Goal: Task Accomplishment & Management: Manage account settings

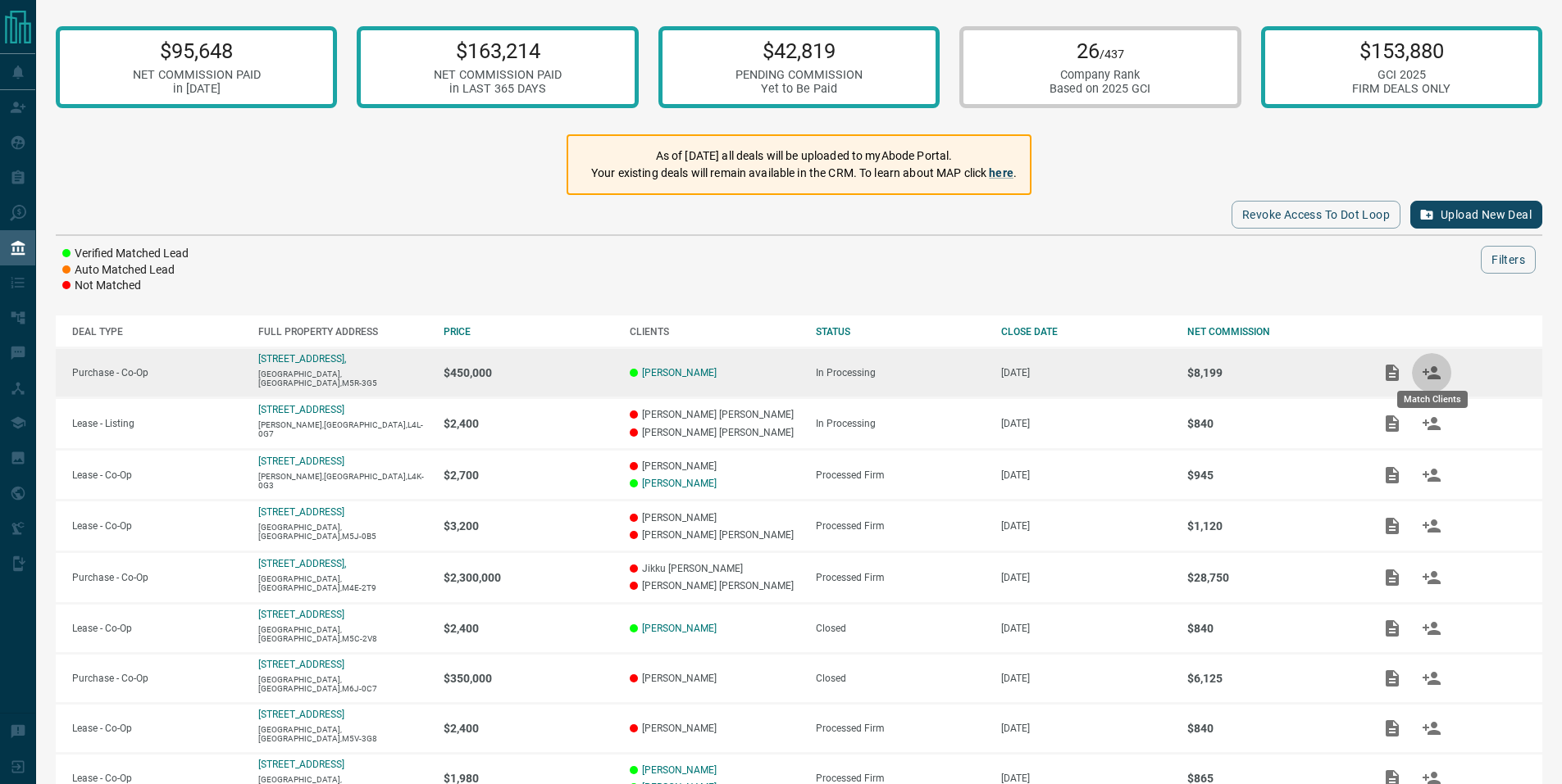
click at [1434, 374] on icon "Match Clients" at bounding box center [1431, 373] width 18 height 13
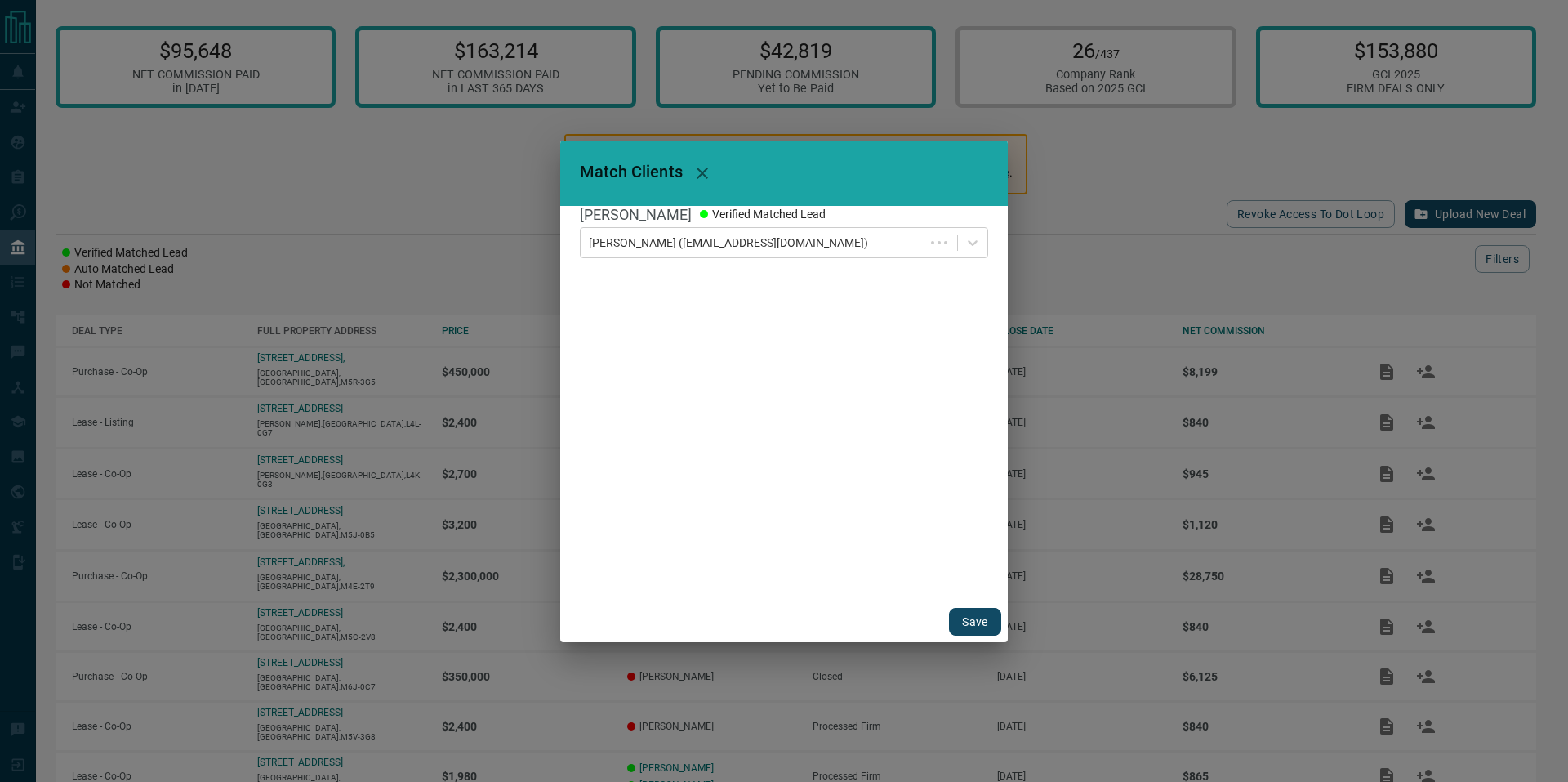
click at [973, 626] on button "Save" at bounding box center [975, 622] width 53 height 28
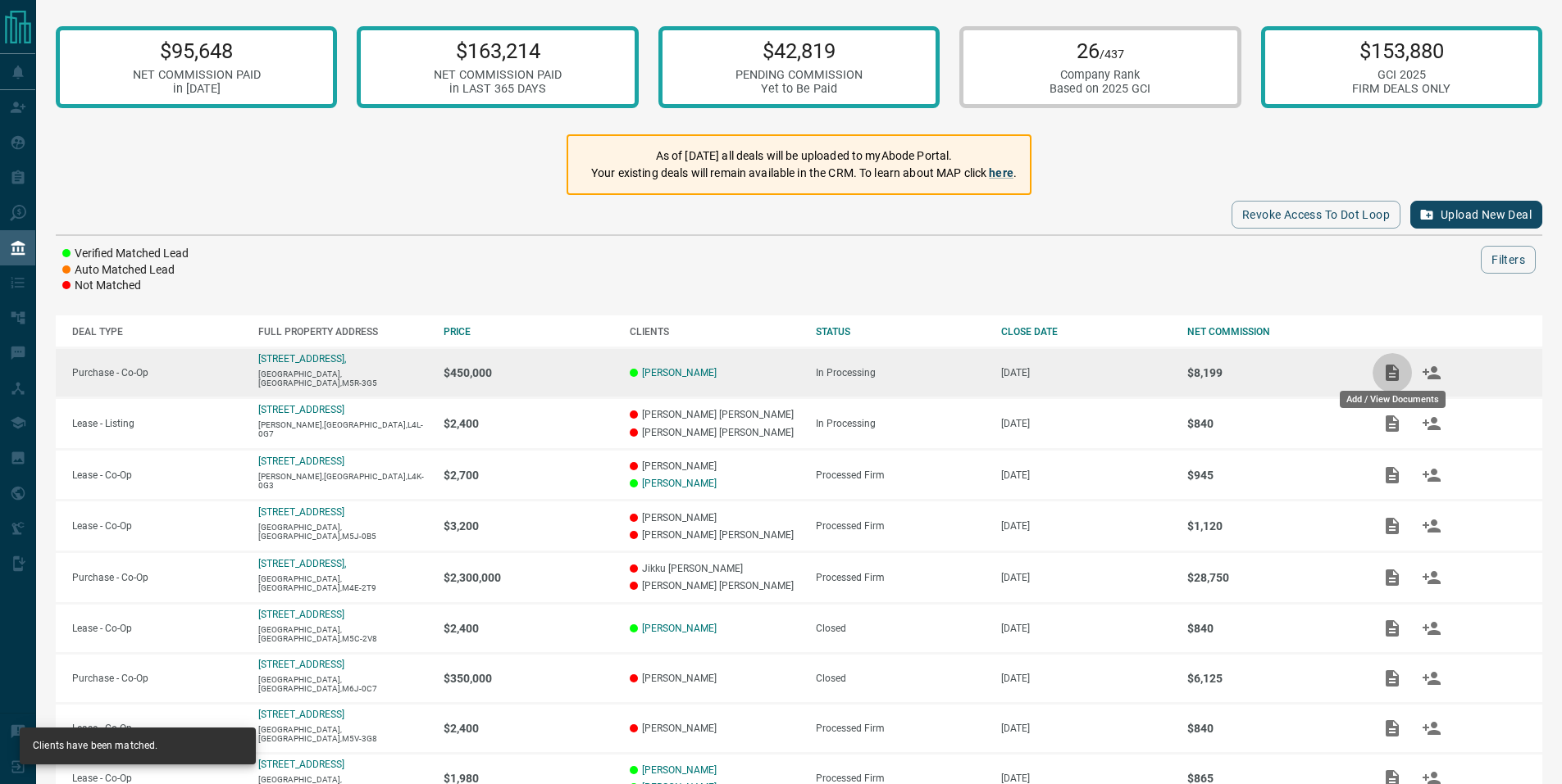
click at [1396, 372] on icon "Add / View Documents" at bounding box center [1392, 372] width 19 height 19
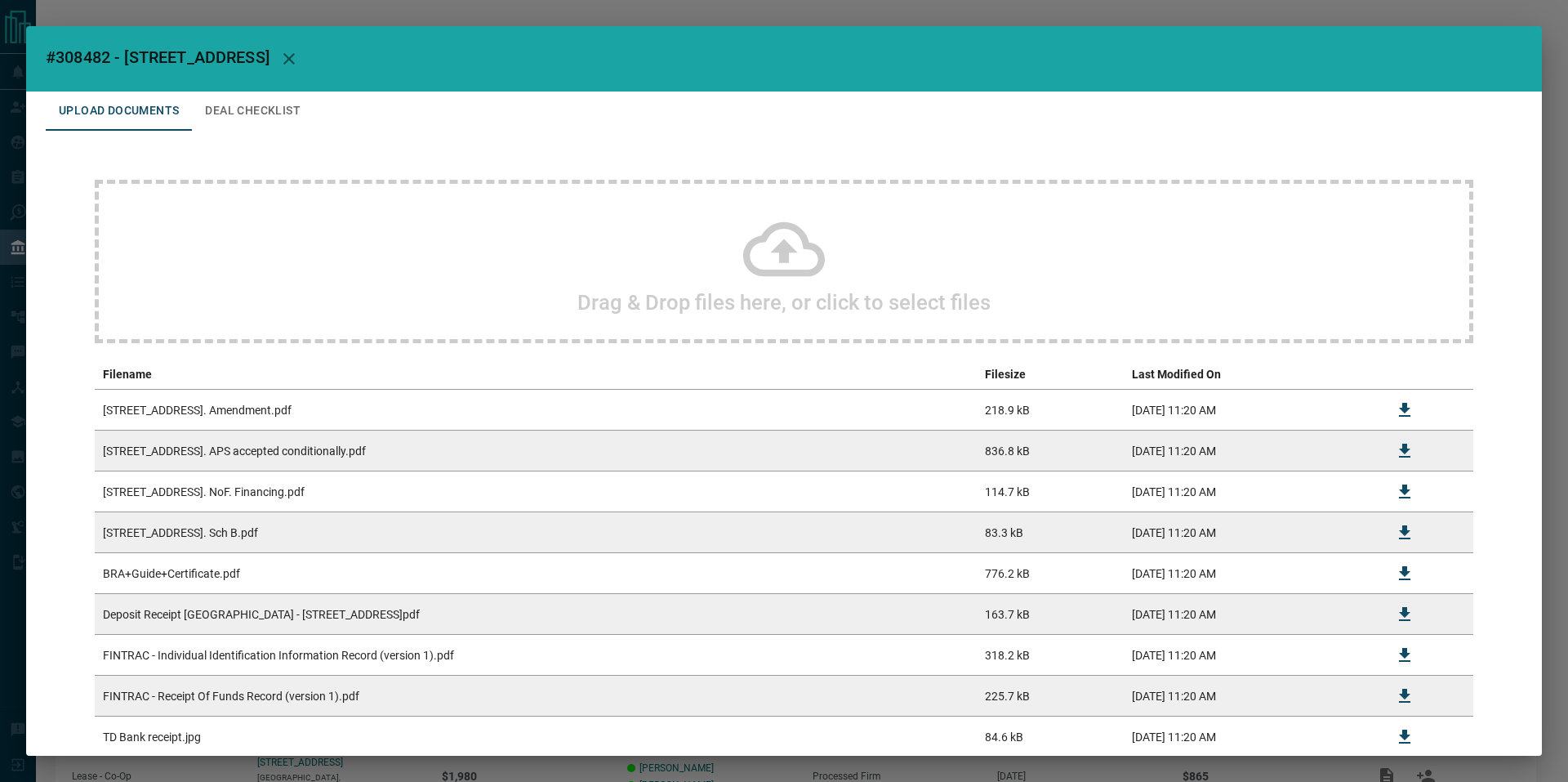
click at [701, 14] on div "#308482 - [GEOGRAPHIC_DATA] Upload Documents Deal Checklist Drag & Drop files h…" at bounding box center [784, 391] width 1568 height 782
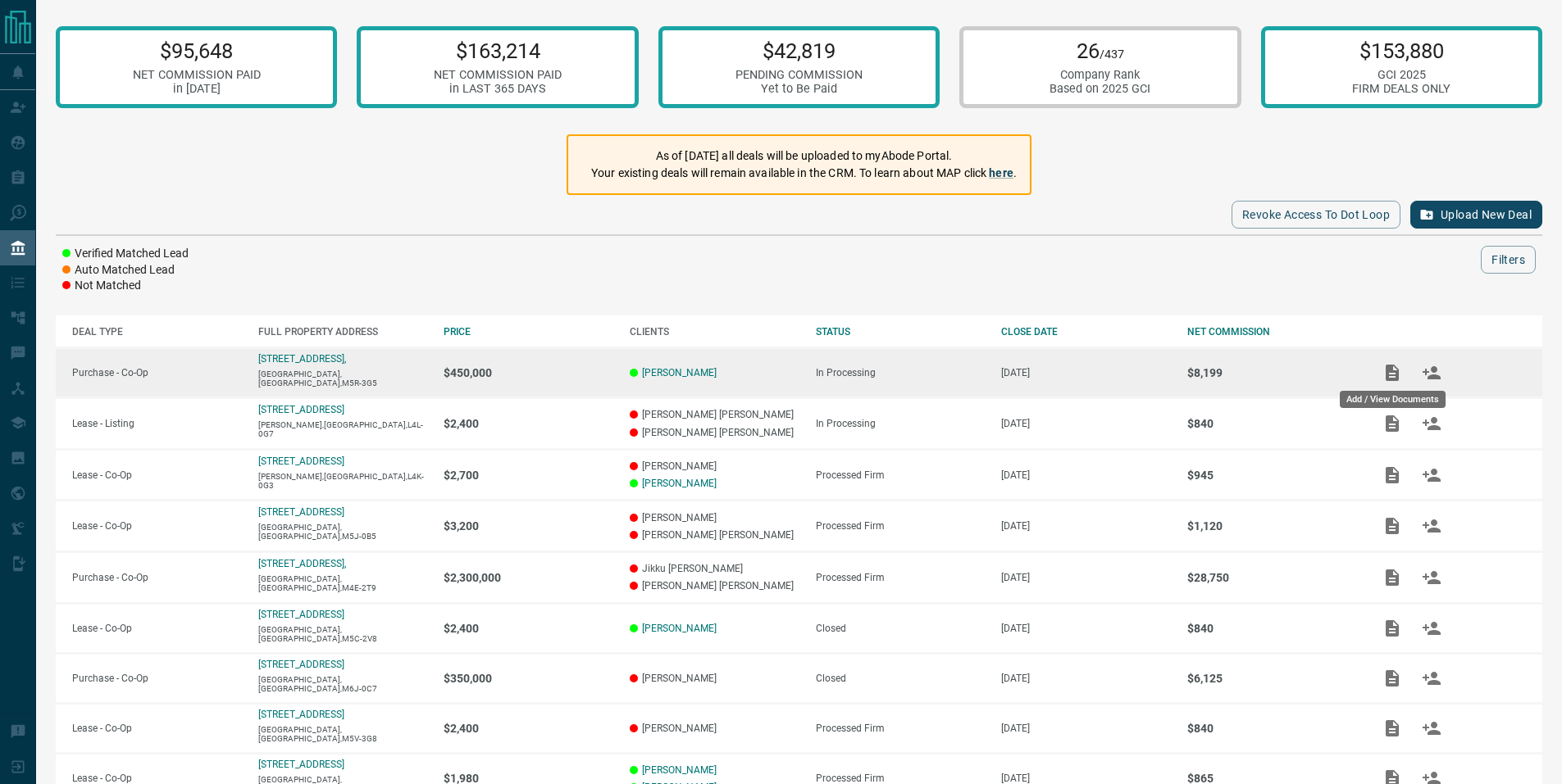
click at [1392, 375] on icon "Add / View Documents" at bounding box center [1392, 372] width 19 height 19
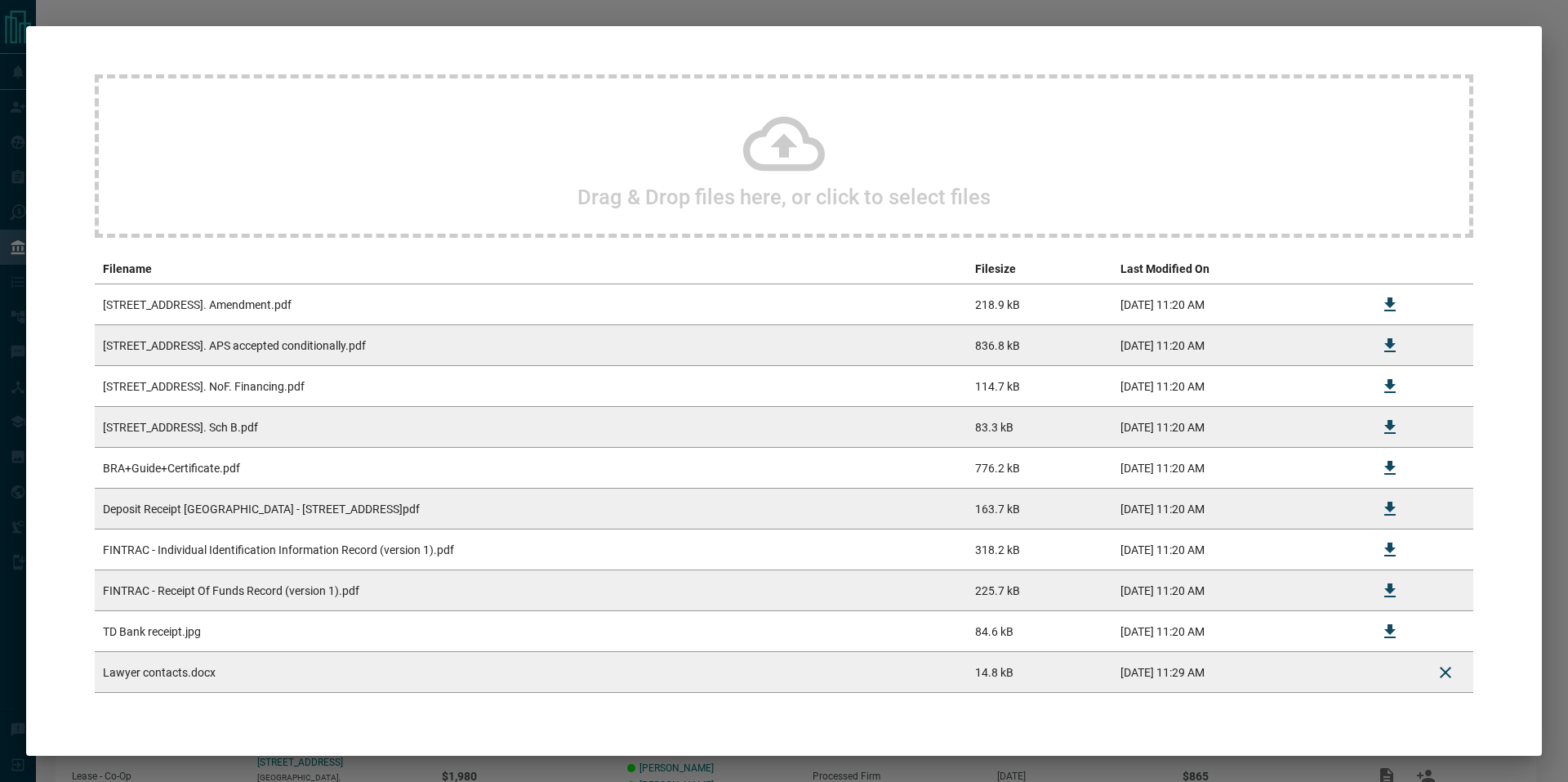
scroll to position [150, 0]
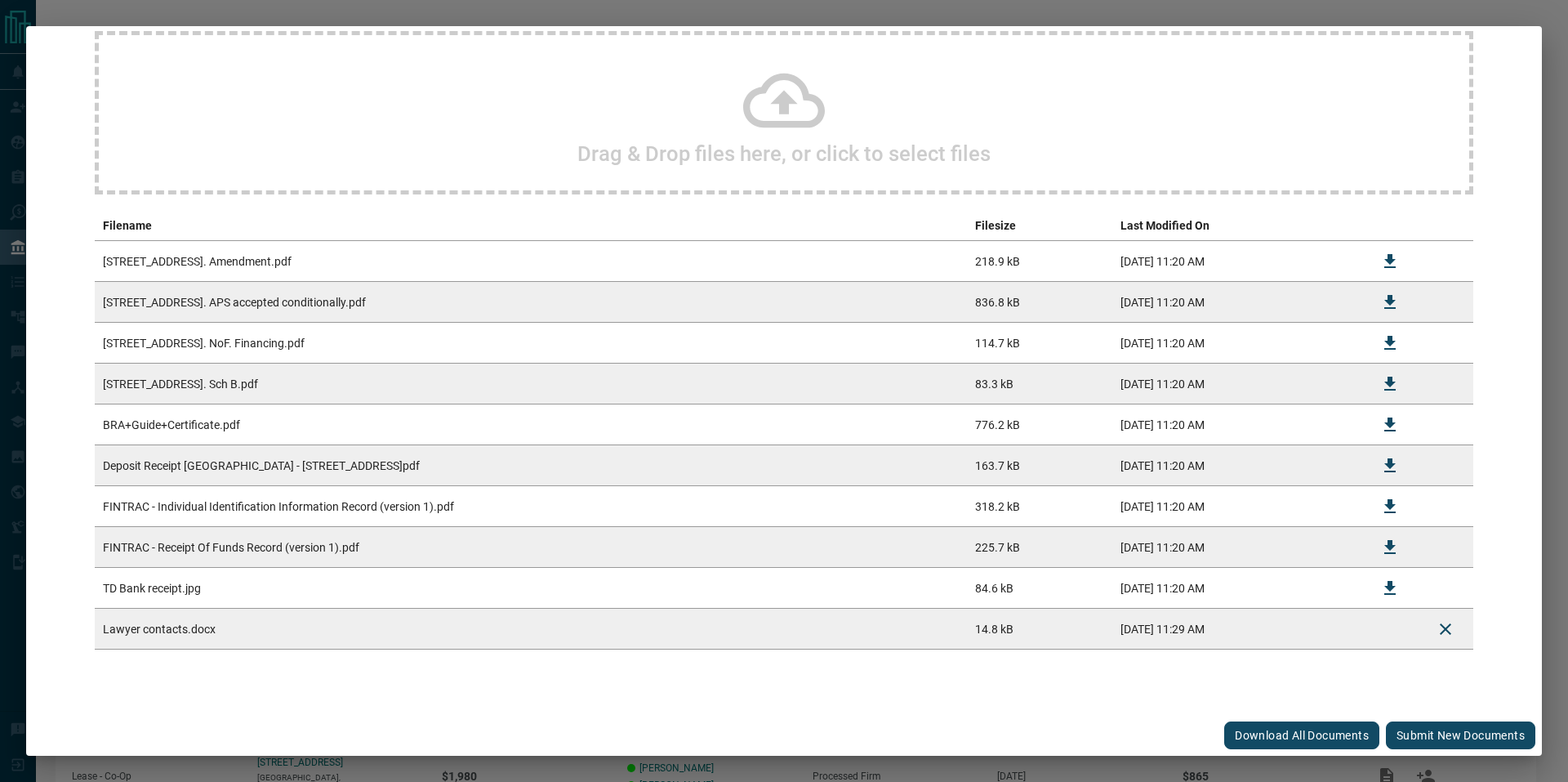
click at [1425, 736] on button "Submit new documents" at bounding box center [1461, 735] width 150 height 28
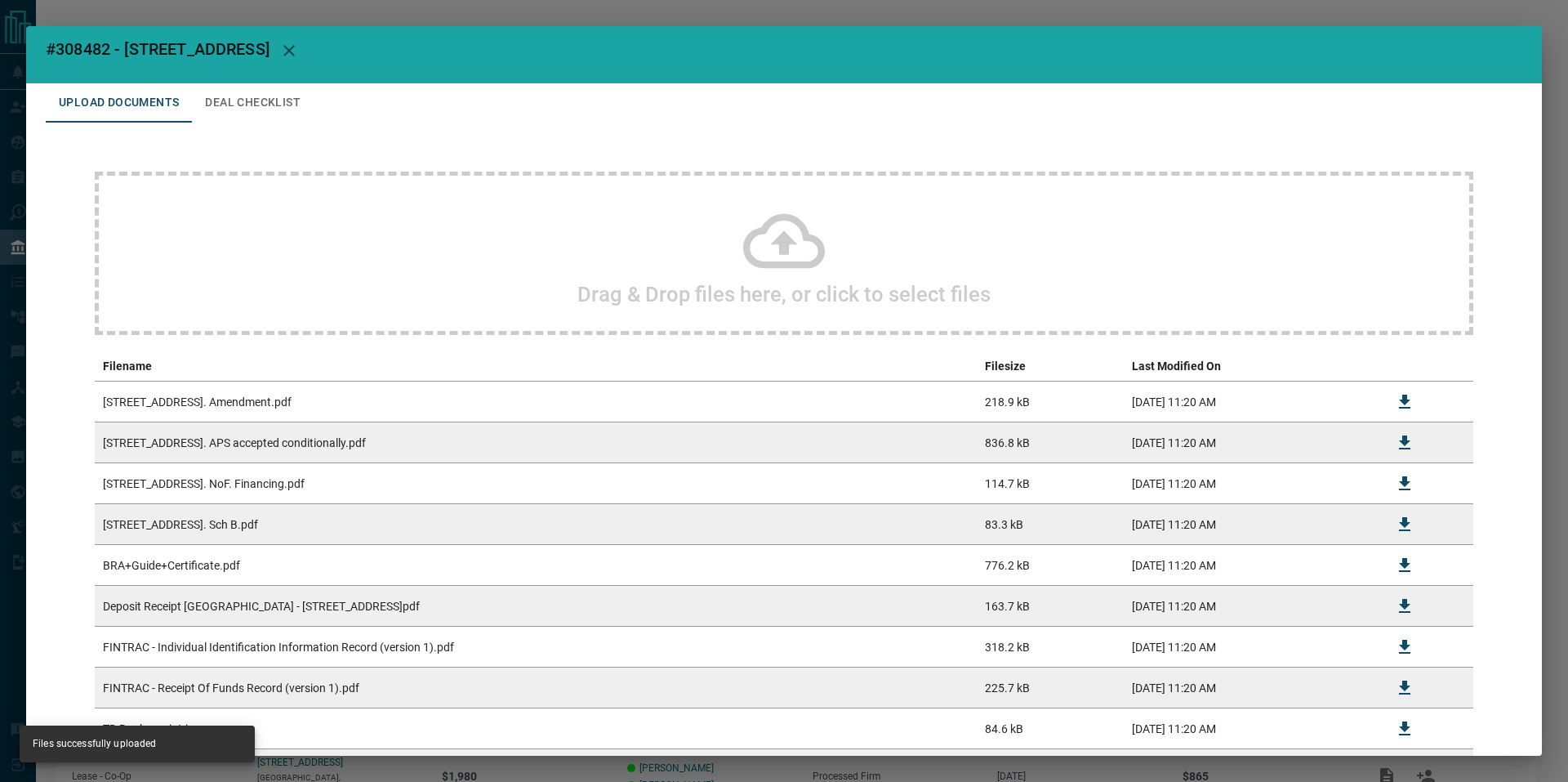
scroll to position [0, 0]
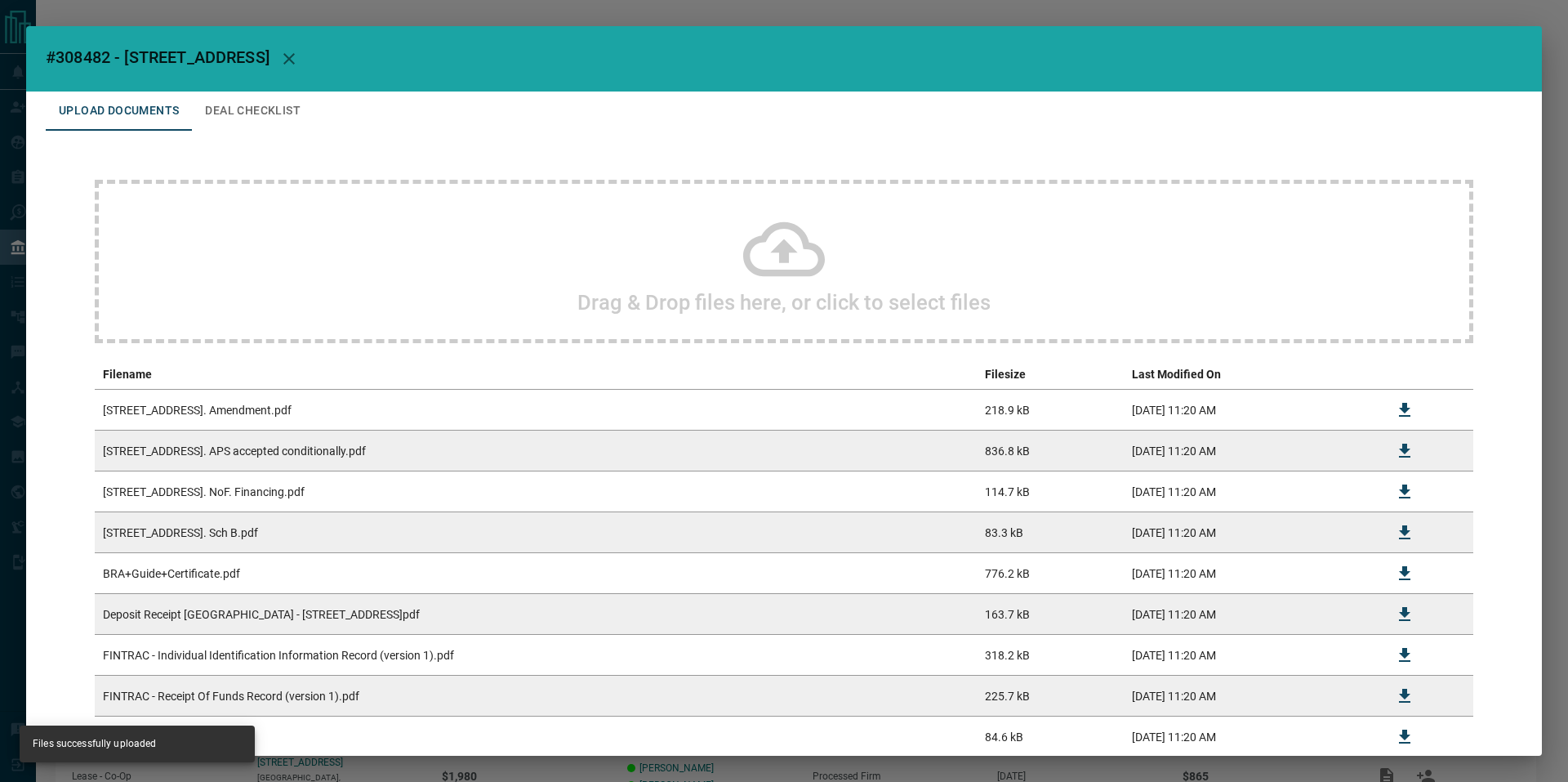
click at [357, 9] on div "#308482 - [GEOGRAPHIC_DATA] Upload Documents Deal Checklist Drag & Drop files h…" at bounding box center [784, 391] width 1568 height 782
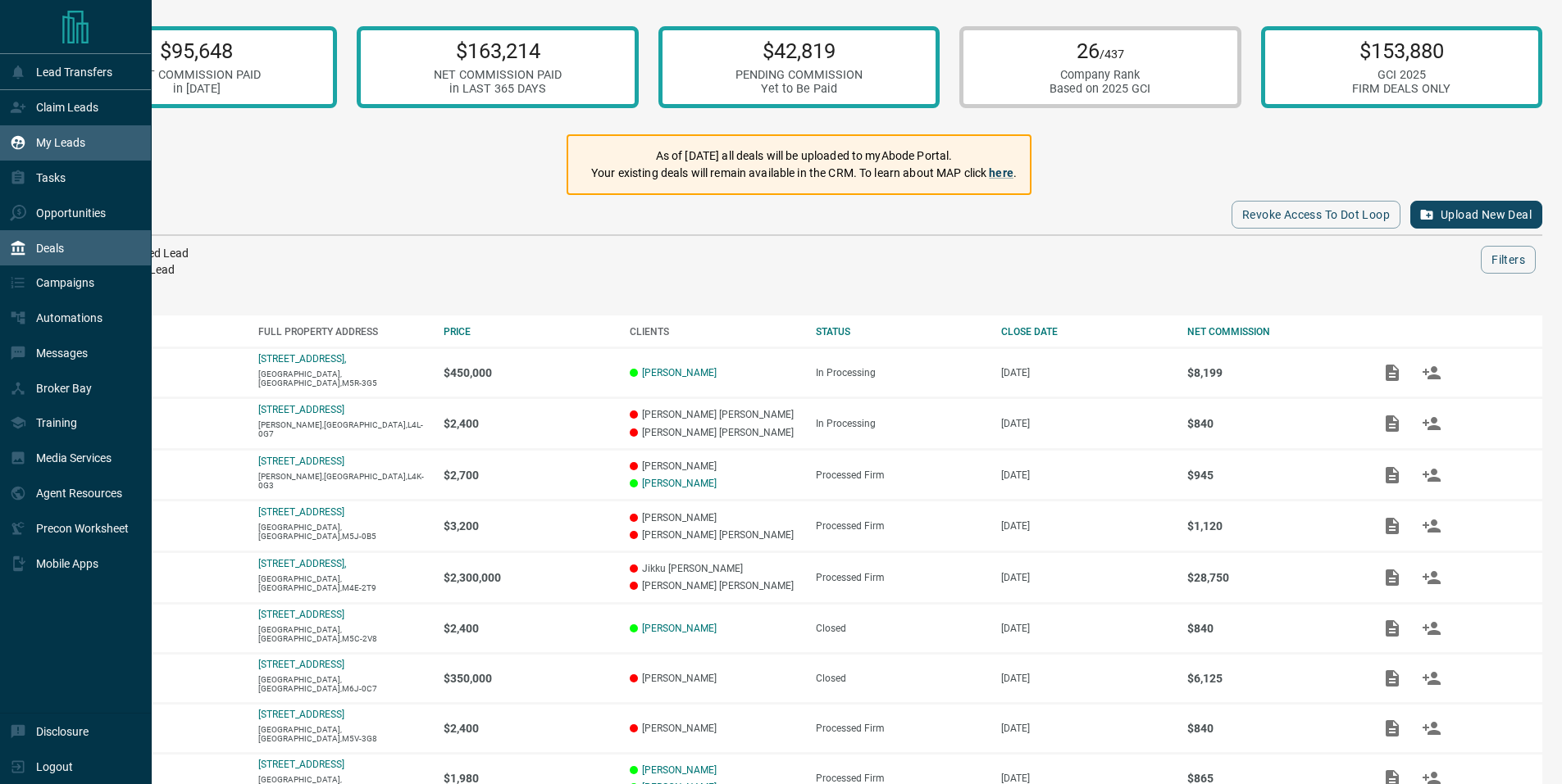
click at [57, 138] on p "My Leads" at bounding box center [60, 142] width 49 height 13
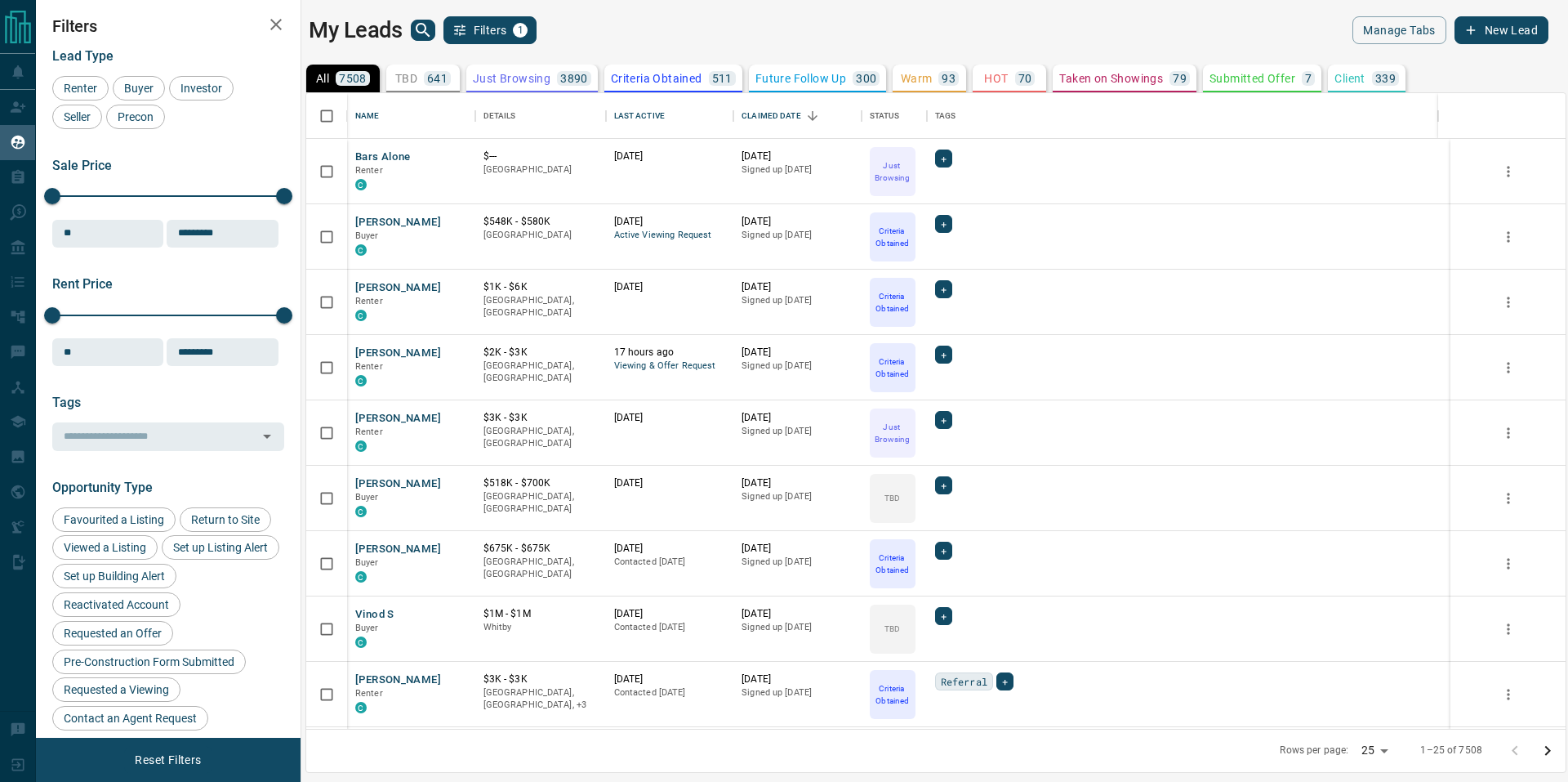
scroll to position [624, 1248]
click at [423, 23] on icon "search button" at bounding box center [423, 30] width 19 height 19
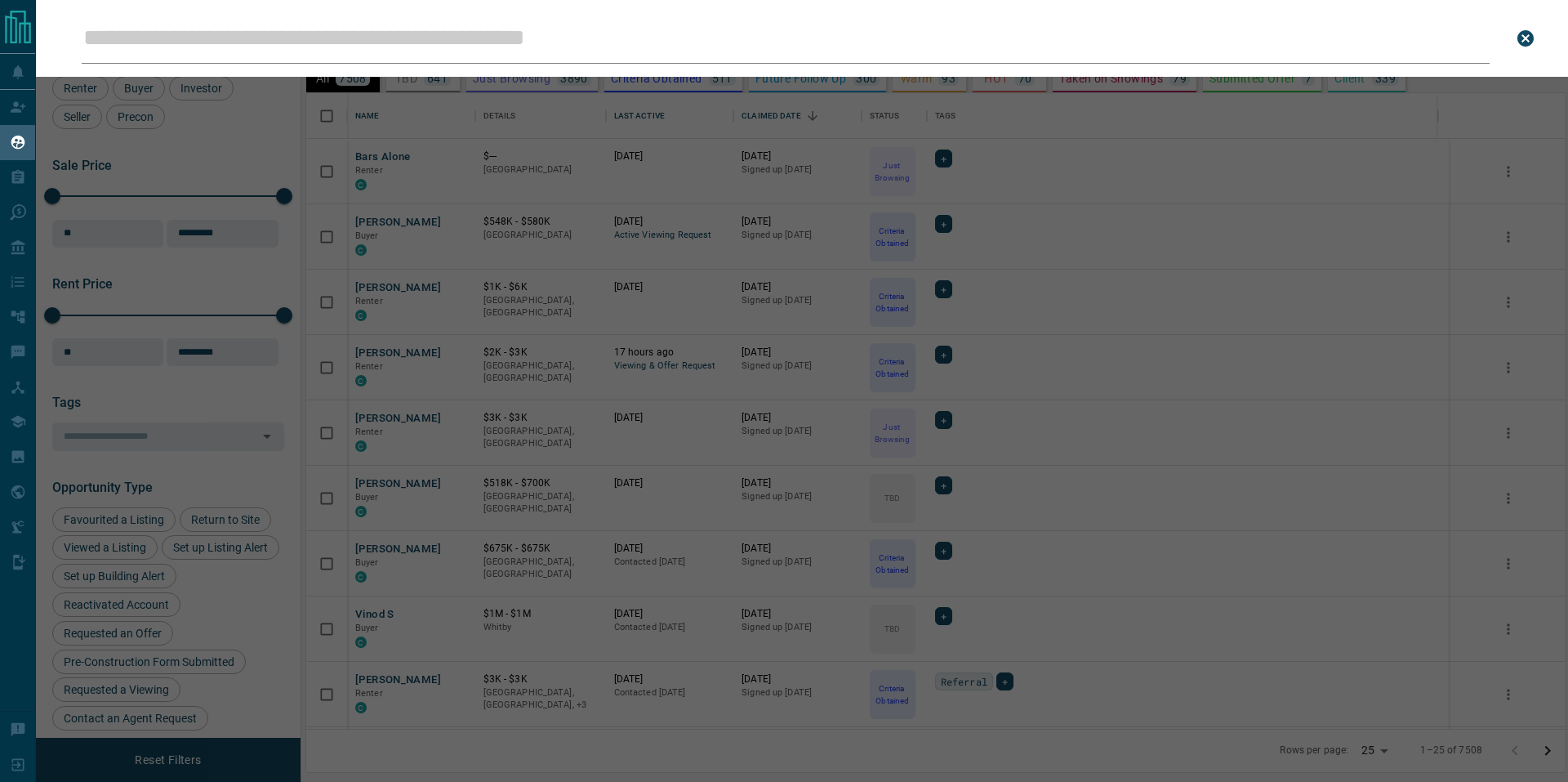
type input "**********"
